Goal: Task Accomplishment & Management: Manage account settings

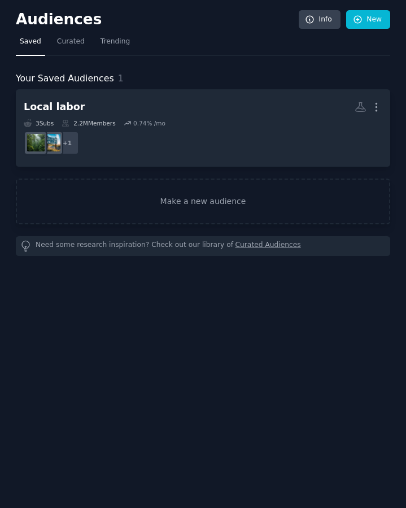
click at [27, 41] on span "Saved" at bounding box center [30, 42] width 21 height 10
click at [28, 21] on h2 "Audiences" at bounding box center [157, 20] width 283 height 18
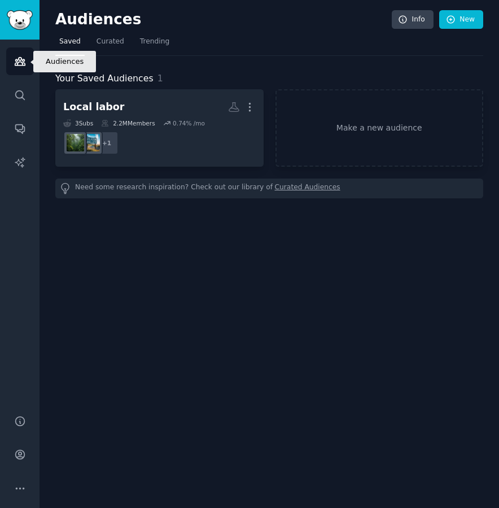
click at [24, 64] on icon "Sidebar" at bounding box center [20, 62] width 10 height 8
click at [140, 41] on span "Trending" at bounding box center [154, 42] width 29 height 10
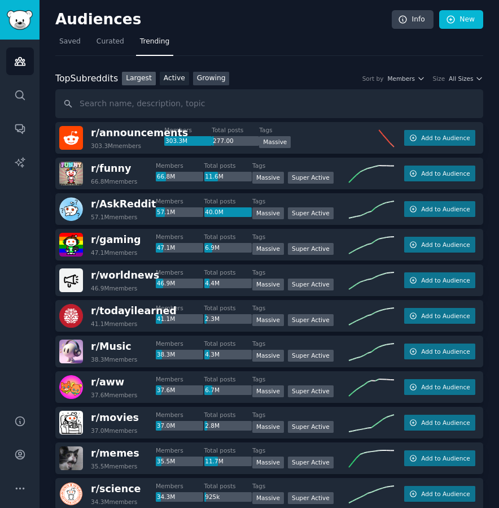
click at [212, 80] on link "Growing" at bounding box center [211, 79] width 37 height 14
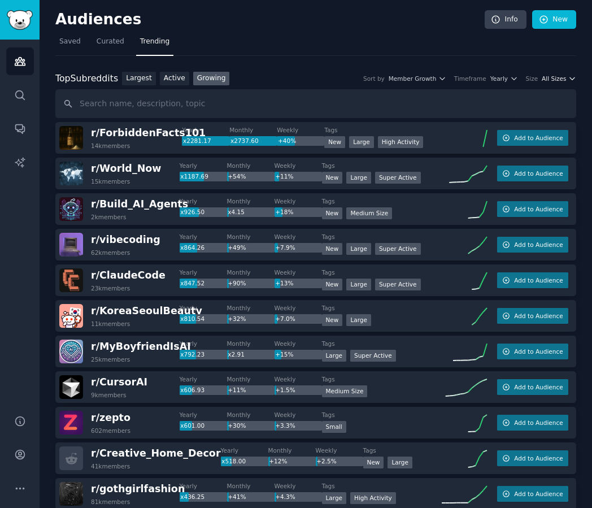
click at [406, 80] on span "All Sizes" at bounding box center [554, 79] width 24 height 8
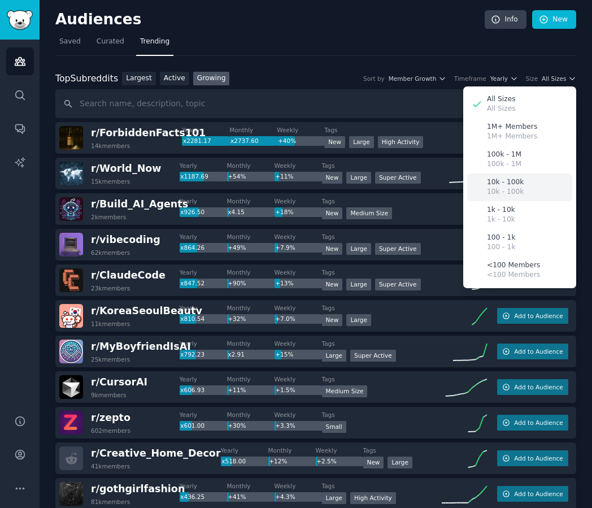
click at [406, 188] on p "10k - 100k" at bounding box center [505, 192] width 37 height 10
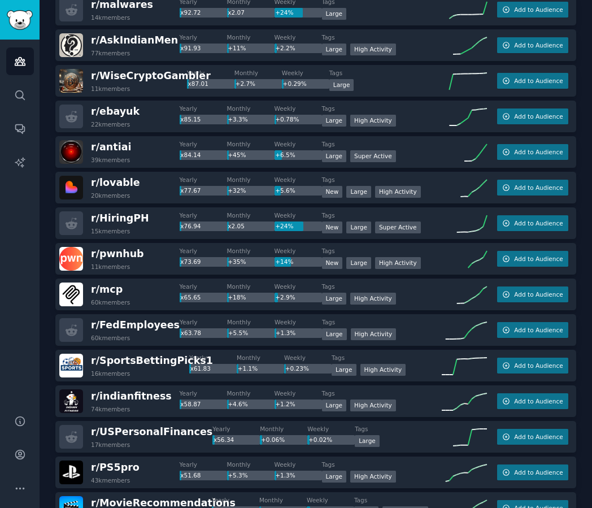
scroll to position [857, 0]
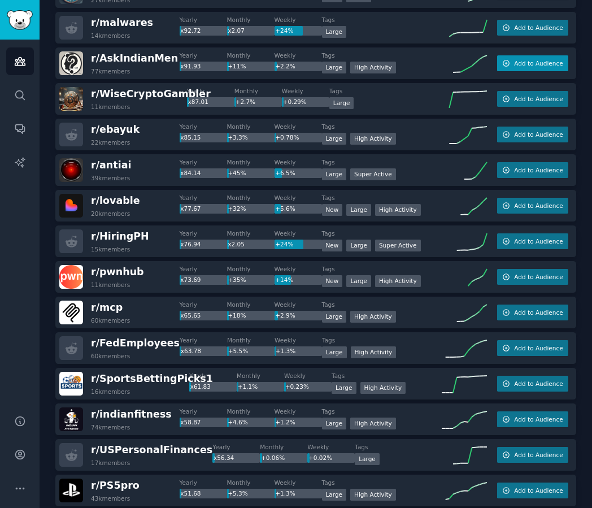
click at [406, 64] on span "Add to Audience" at bounding box center [538, 63] width 49 height 8
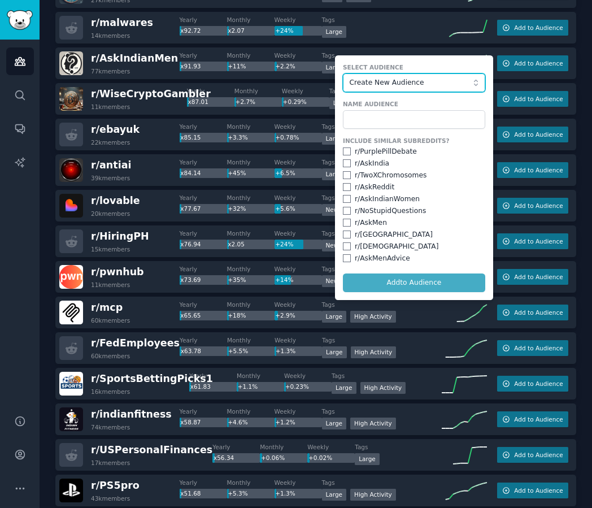
click at [358, 84] on span "Create New Audience" at bounding box center [412, 83] width 124 height 10
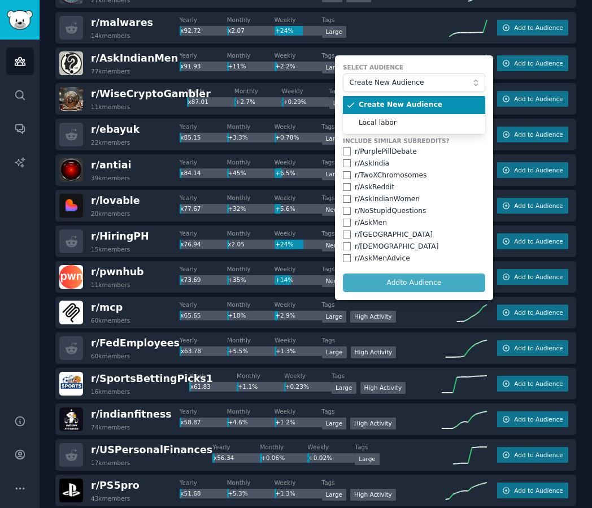
click at [359, 108] on span "Create New Audience" at bounding box center [418, 105] width 119 height 10
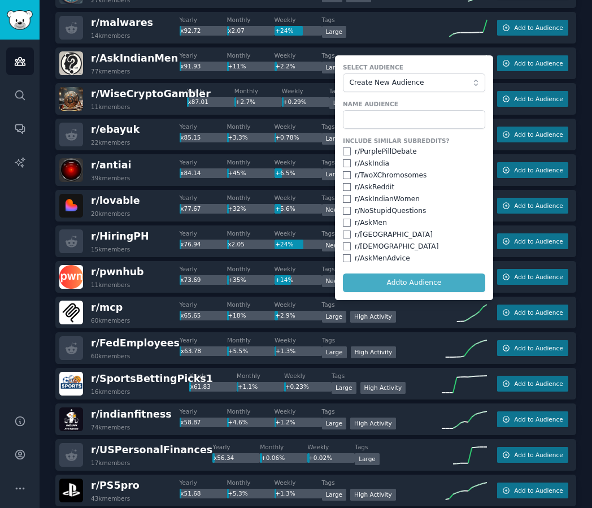
click at [386, 286] on form "Select Audience Create New Audience Name Audience Include Similar Subreddits? r…" at bounding box center [414, 177] width 158 height 245
click at [343, 174] on input "checkbox" at bounding box center [347, 175] width 8 height 8
checkbox input "true"
click at [343, 221] on input "checkbox" at bounding box center [347, 223] width 8 height 8
checkbox input "true"
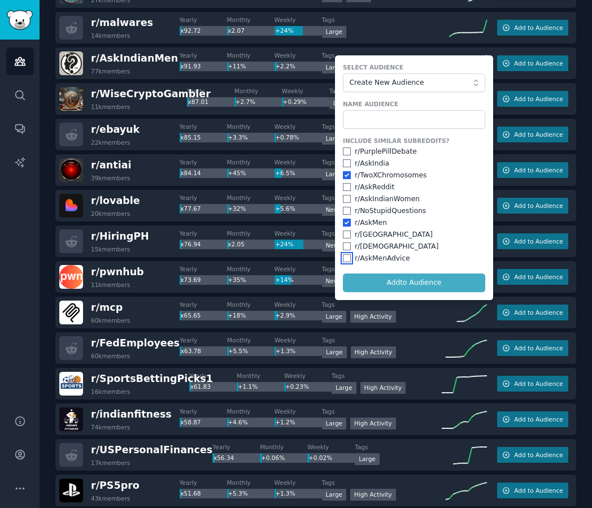
click at [345, 261] on input "checkbox" at bounding box center [347, 258] width 8 height 8
checkbox input "true"
click at [395, 284] on form "Select Audience Create New Audience Name Audience Include Similar Subreddits? r…" at bounding box center [414, 177] width 158 height 245
click at [406, 124] on input "text" at bounding box center [414, 119] width 142 height 19
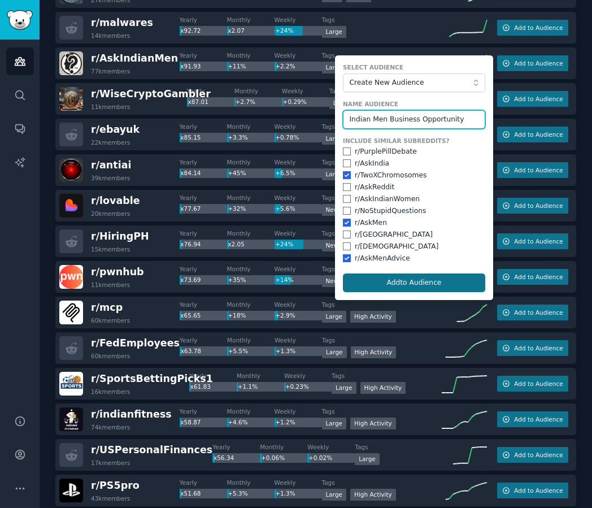
type input "Indian Men Business Opportunity"
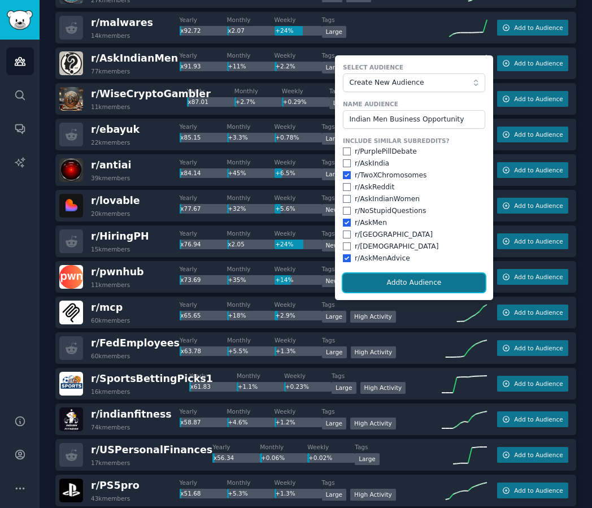
click at [406, 280] on button "Add to Audience" at bounding box center [414, 282] width 142 height 19
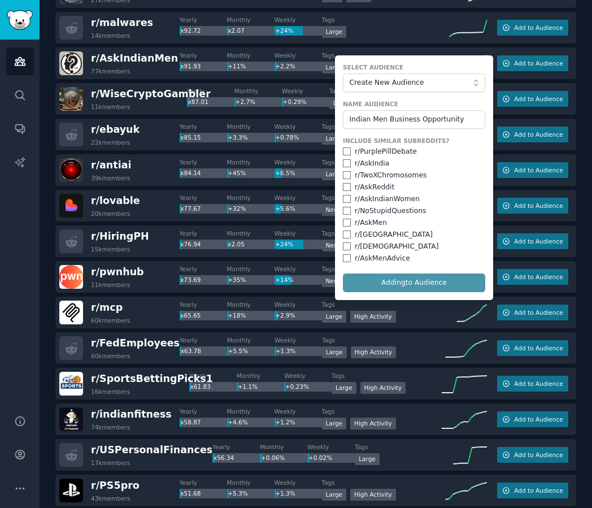
checkbox input "false"
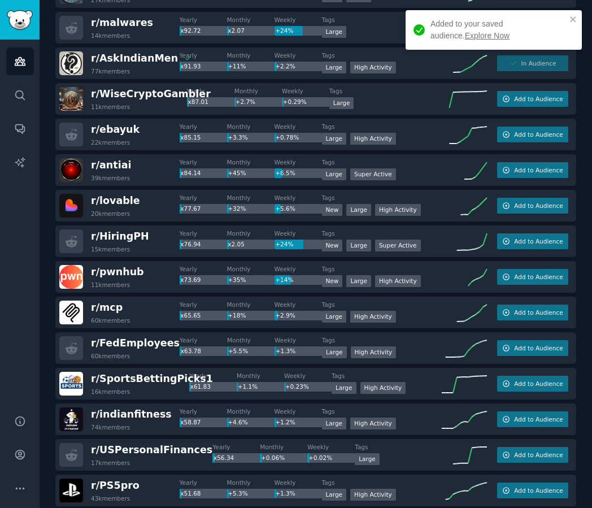
click at [406, 37] on link "Explore Now" at bounding box center [487, 35] width 45 height 9
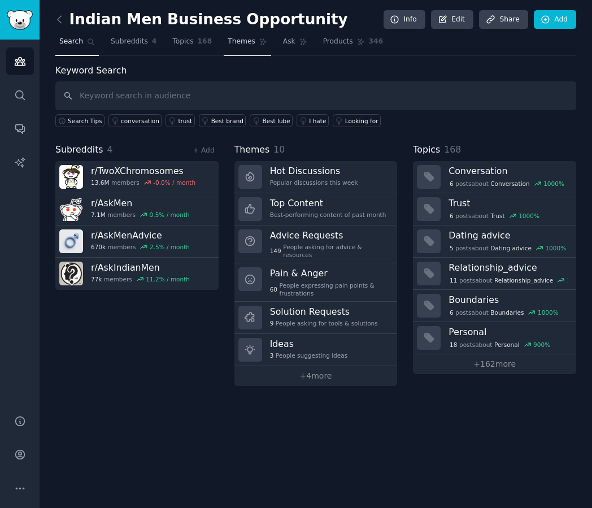
click at [238, 43] on span "Themes" at bounding box center [242, 42] width 28 height 10
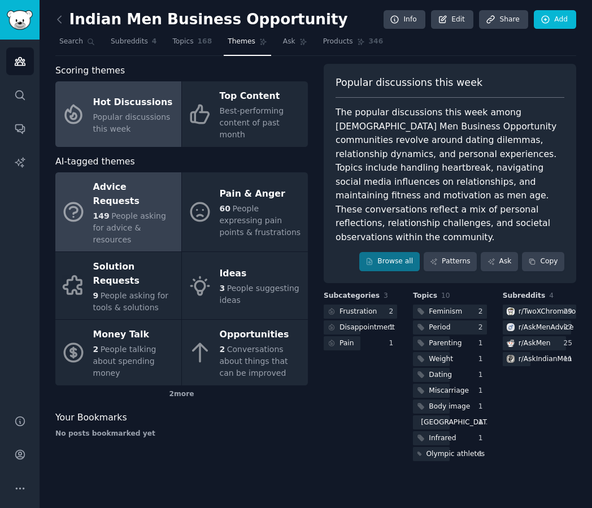
click at [124, 211] on span "People asking for advice & resources" at bounding box center [129, 227] width 73 height 33
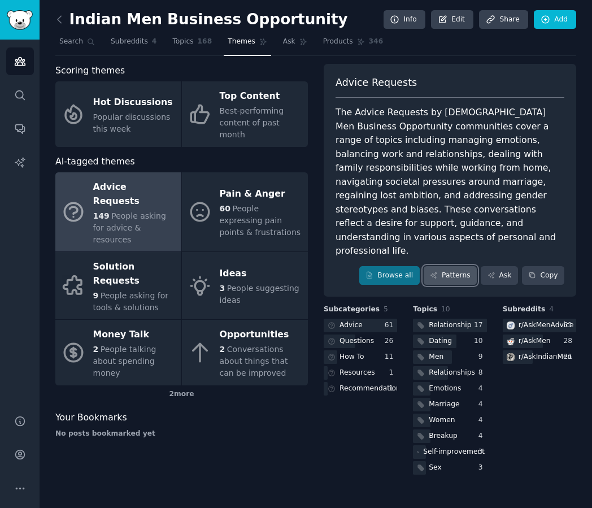
click at [406, 266] on link "Patterns" at bounding box center [450, 275] width 53 height 19
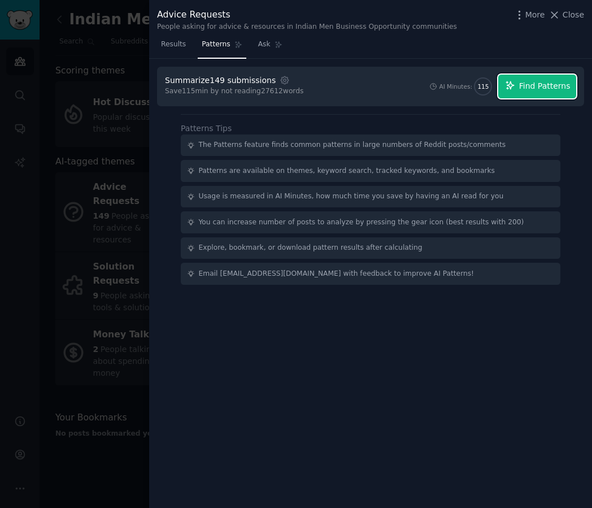
click at [406, 89] on span "Find Patterns" at bounding box center [544, 86] width 51 height 12
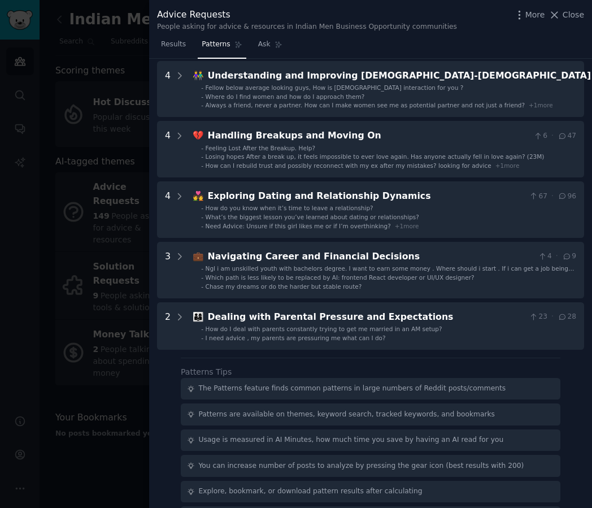
scroll to position [292, 0]
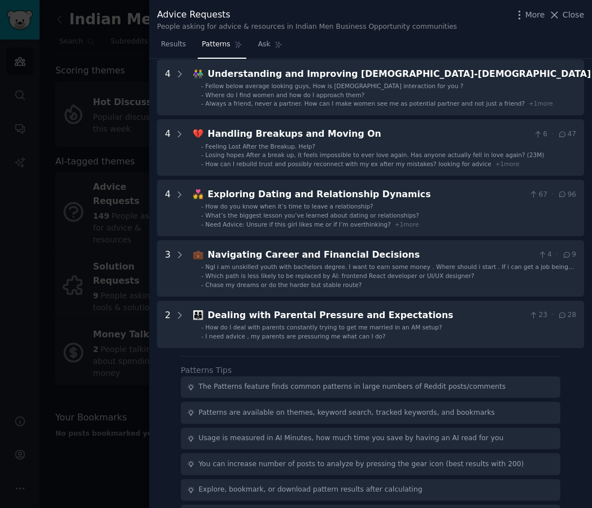
click at [26, 28] on div at bounding box center [296, 254] width 592 height 508
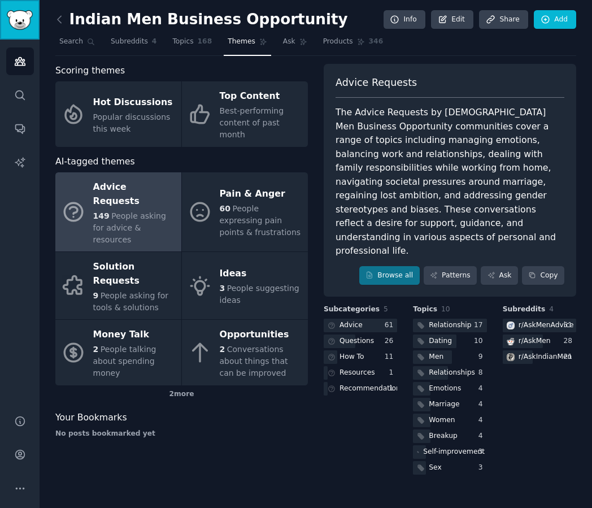
click at [21, 28] on img "Sidebar" at bounding box center [20, 20] width 26 height 20
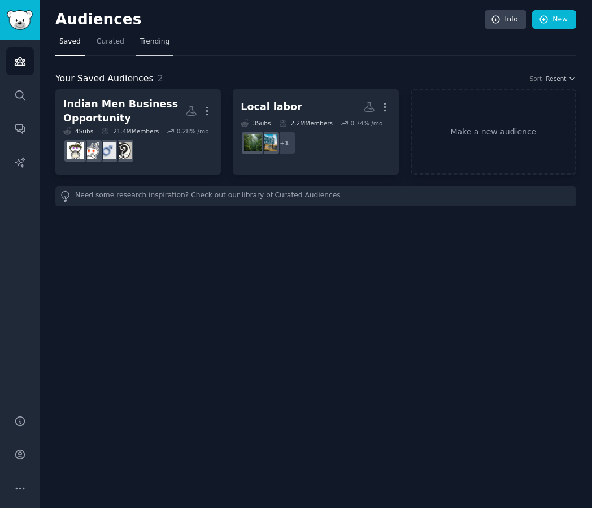
click at [153, 51] on link "Trending" at bounding box center [154, 44] width 37 height 23
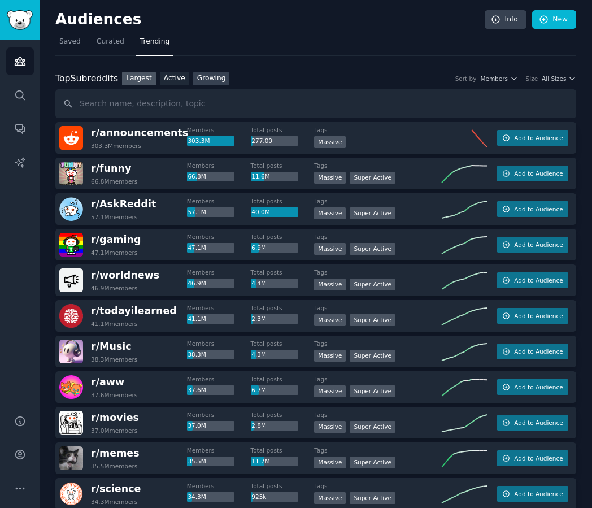
click at [217, 83] on link "Growing" at bounding box center [211, 79] width 37 height 14
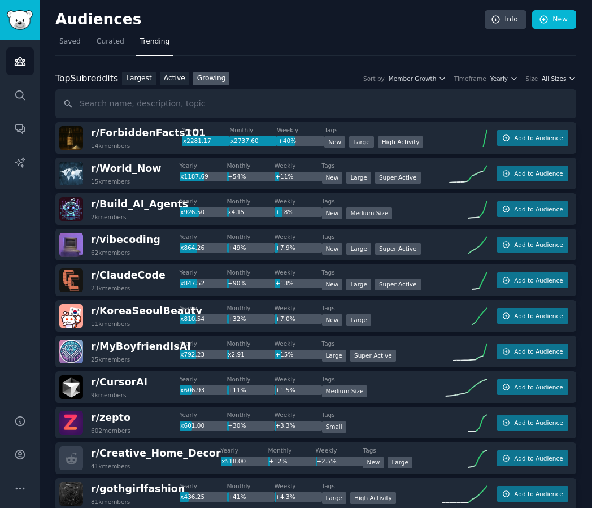
click at [406, 79] on span "All Sizes" at bounding box center [554, 79] width 24 height 8
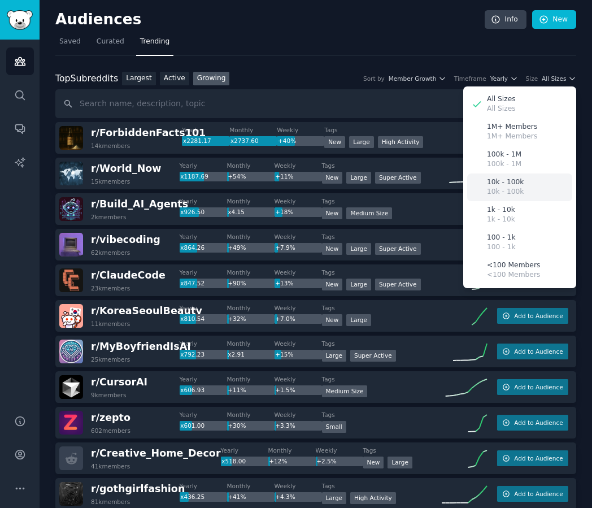
click at [406, 189] on div "10k - 100k 10k - 100k" at bounding box center [519, 187] width 105 height 28
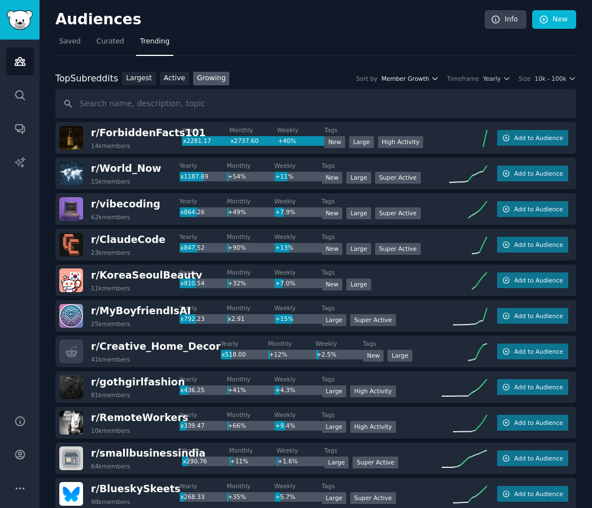
click at [406, 77] on span "Member Growth" at bounding box center [405, 79] width 48 height 8
click at [406, 76] on div "Timeframe" at bounding box center [463, 79] width 32 height 8
click at [406, 81] on span "Yearly" at bounding box center [492, 79] width 18 height 8
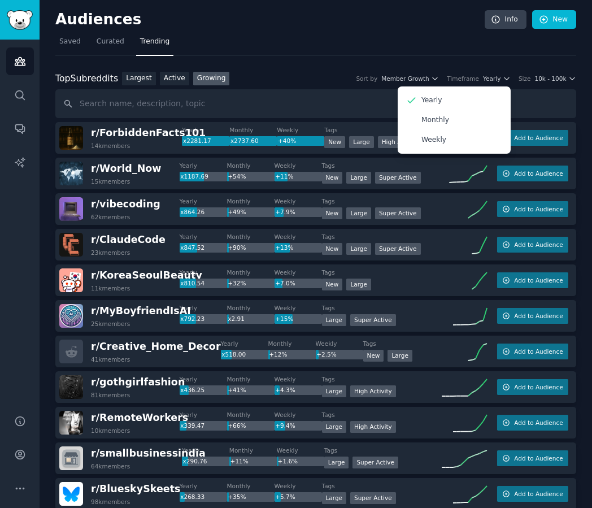
click at [326, 75] on div "Top Subreddits Top Subreddits Largest Active Growing Sort by Member Growth Time…" at bounding box center [315, 79] width 521 height 14
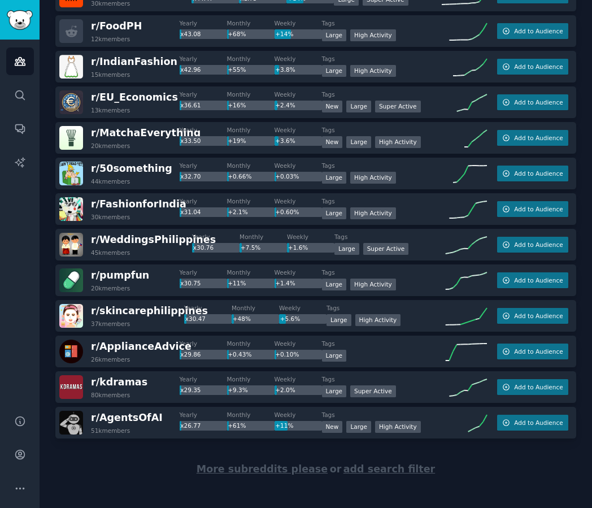
scroll to position [1466, 0]
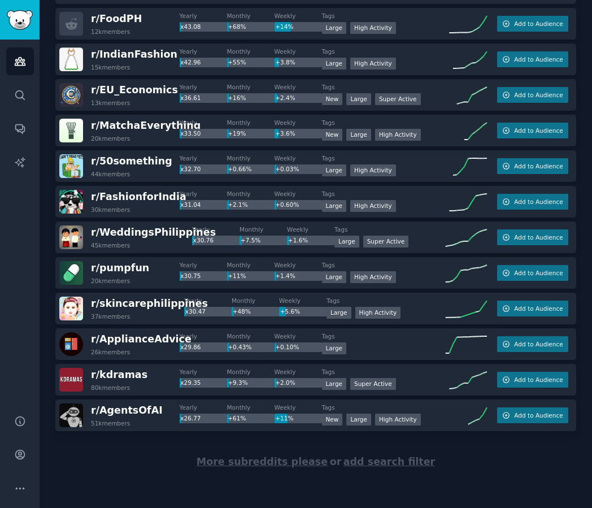
click at [281, 459] on span "More subreddits please" at bounding box center [262, 461] width 131 height 11
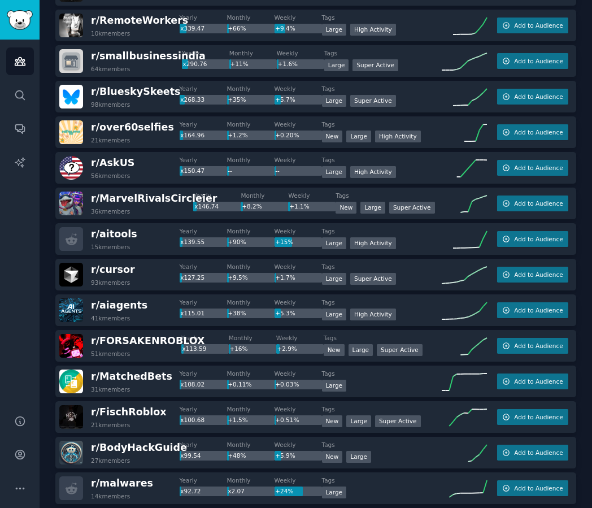
scroll to position [0, 0]
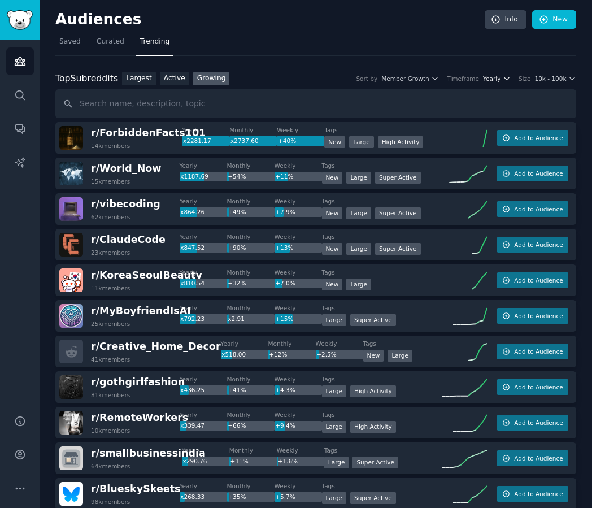
click at [406, 77] on icon "button" at bounding box center [507, 79] width 8 height 8
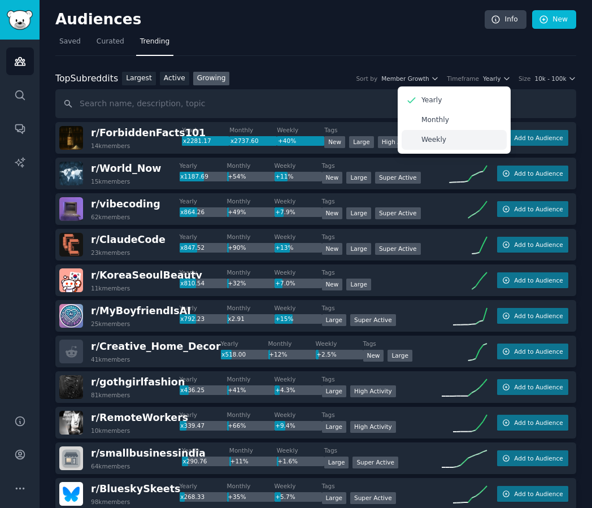
click at [406, 143] on div "Weekly" at bounding box center [454, 140] width 105 height 20
